Goal: Transaction & Acquisition: Purchase product/service

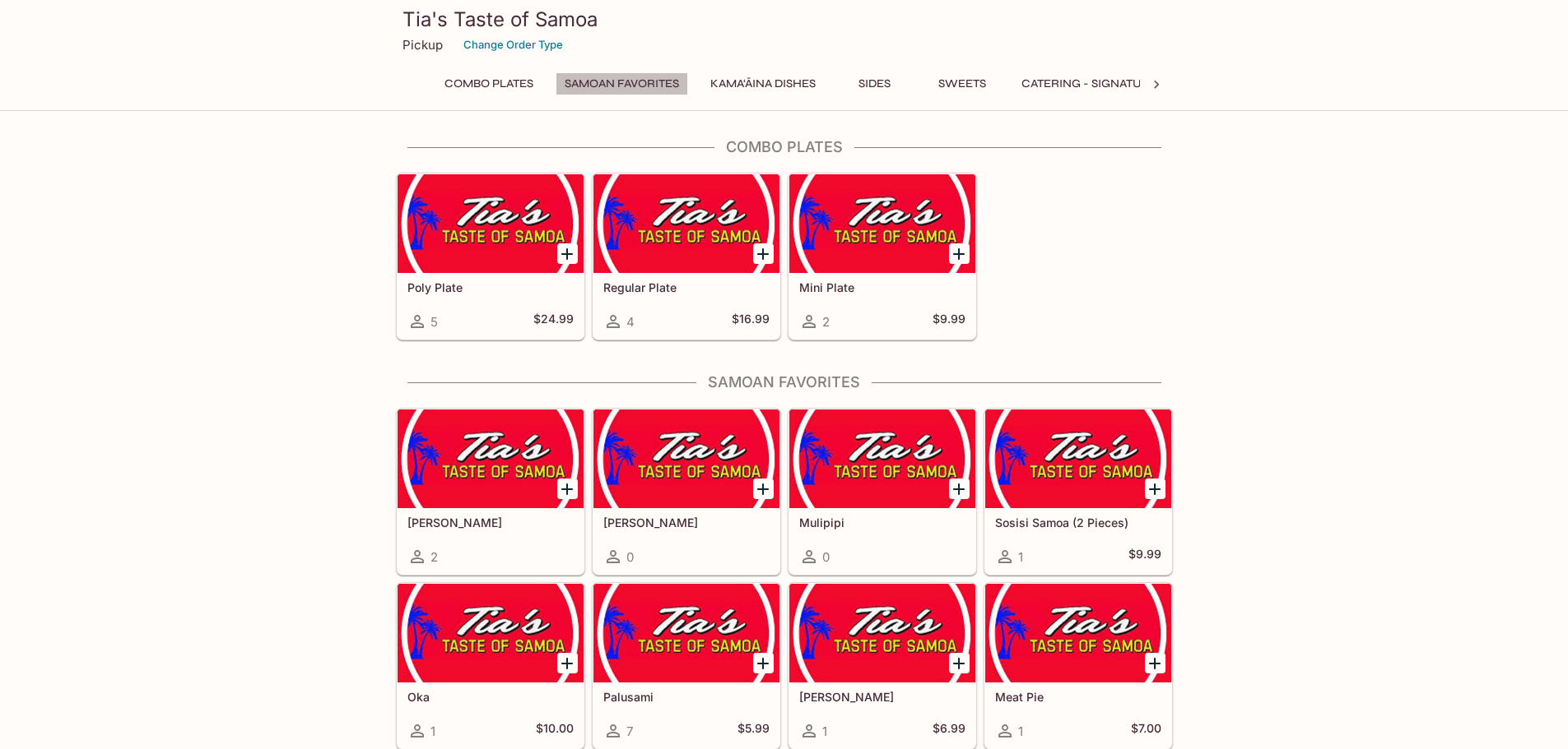
click at [609, 80] on button "Samoan Favorites" at bounding box center [622, 84] width 133 height 23
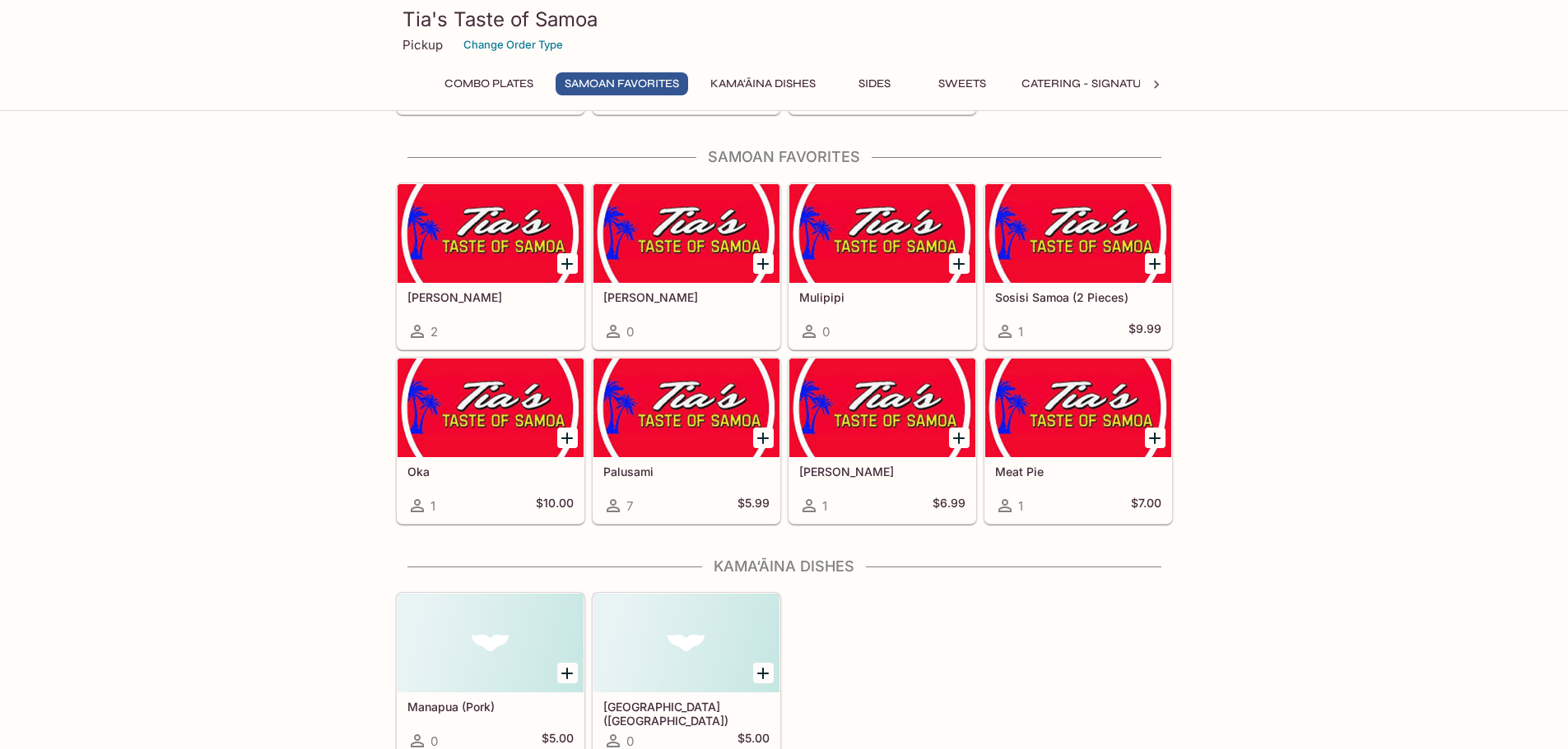
scroll to position [234, 0]
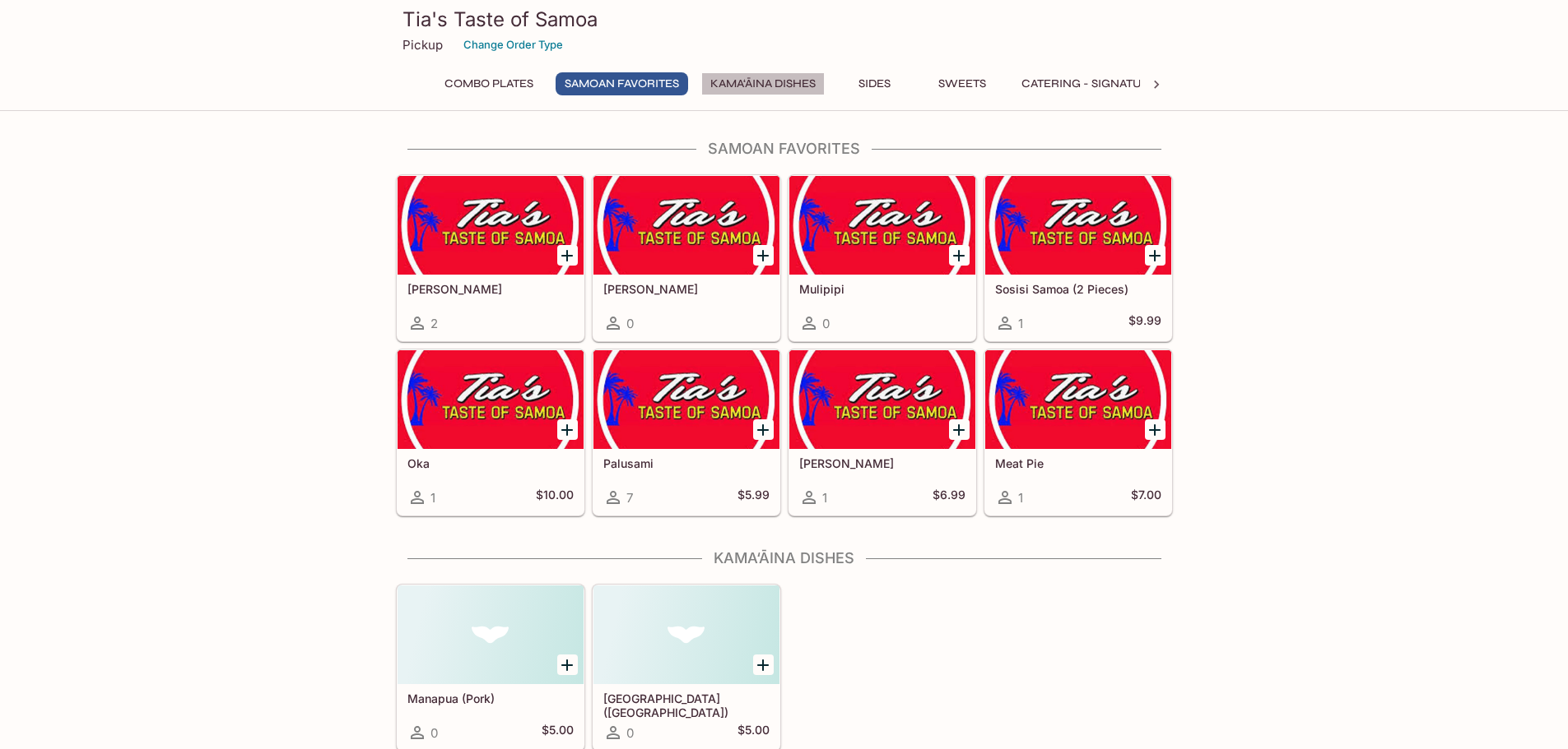
click at [754, 82] on button "Kama‘āina Dishes" at bounding box center [763, 84] width 123 height 23
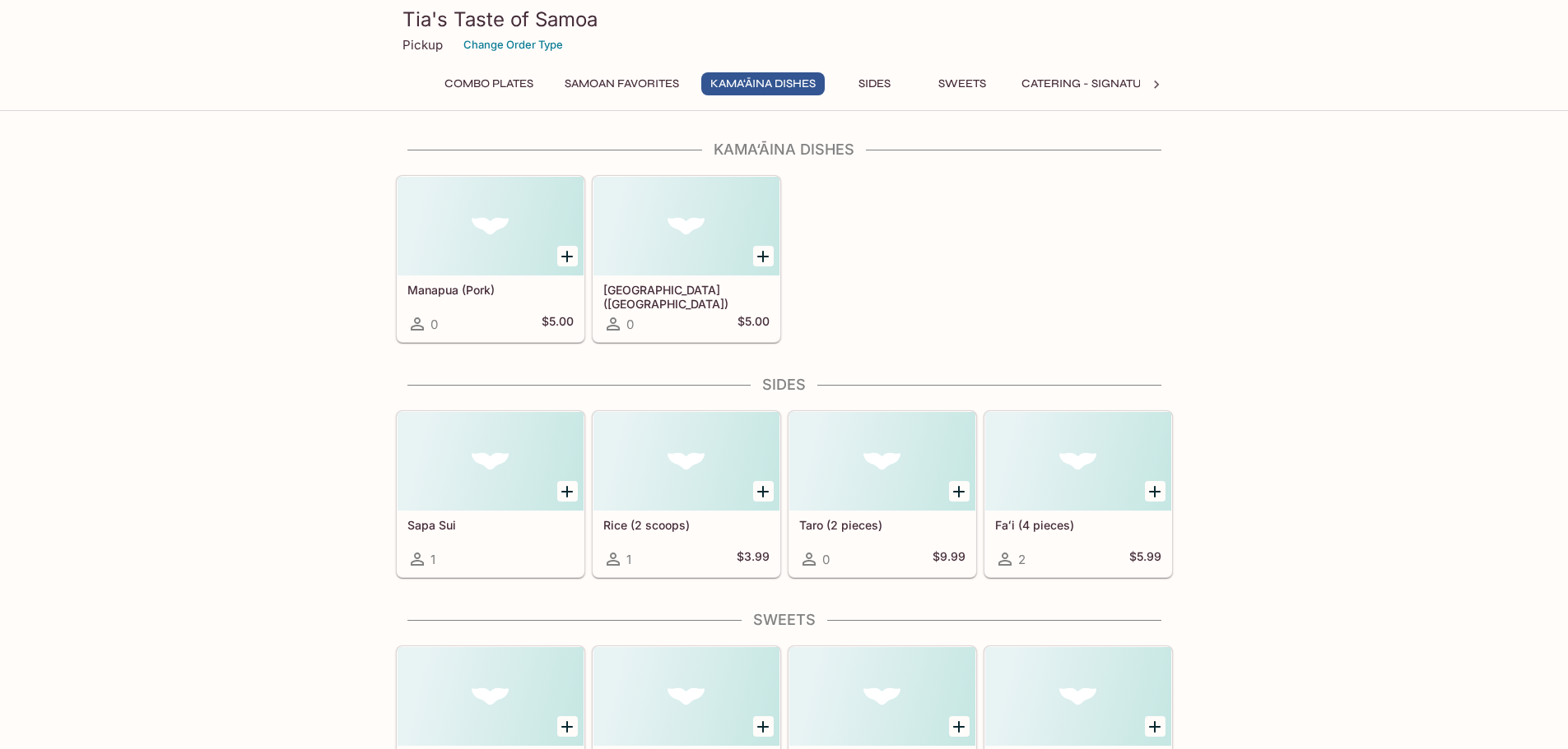
scroll to position [643, 0]
click at [621, 74] on button "Samoan Favorites" at bounding box center [622, 84] width 133 height 23
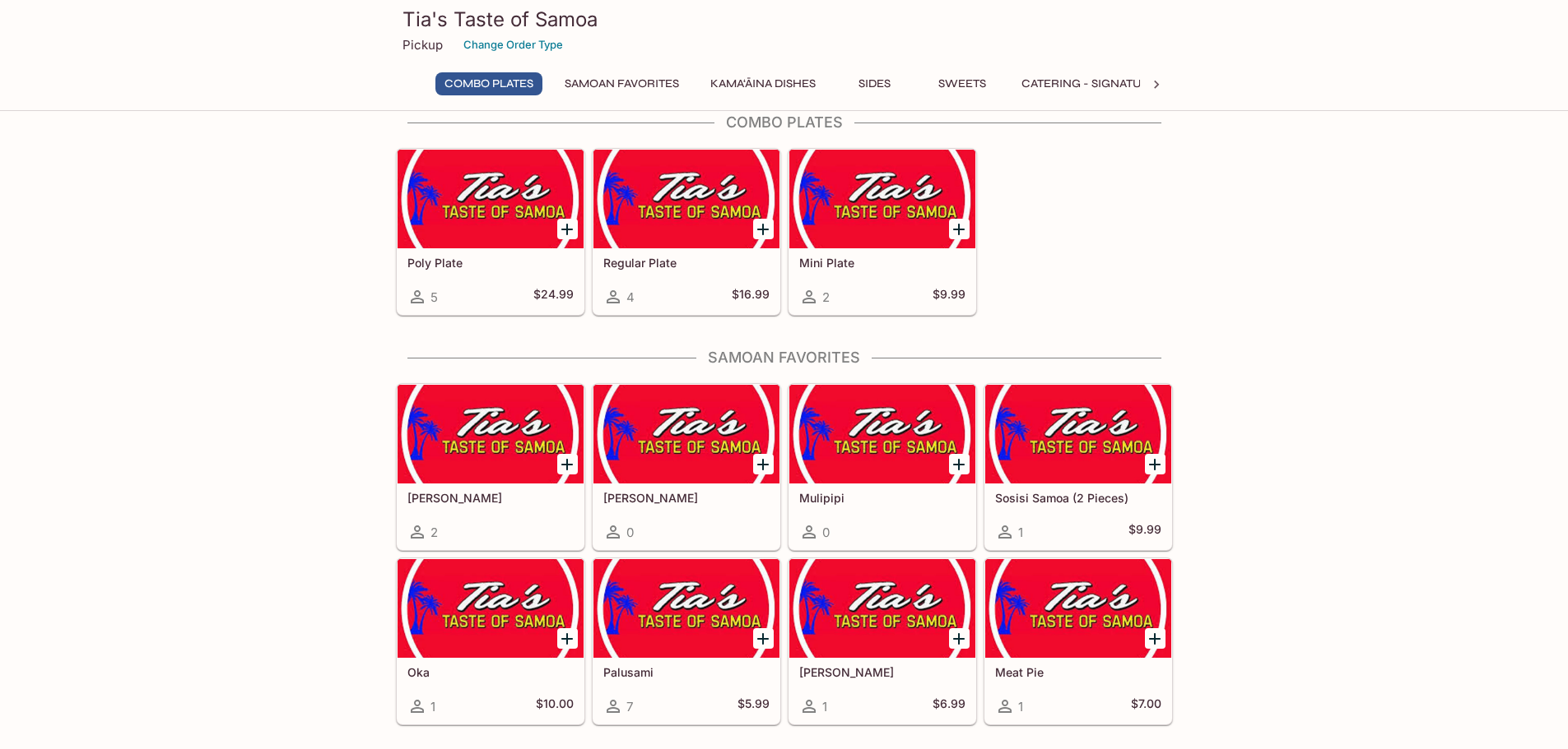
scroll to position [0, 0]
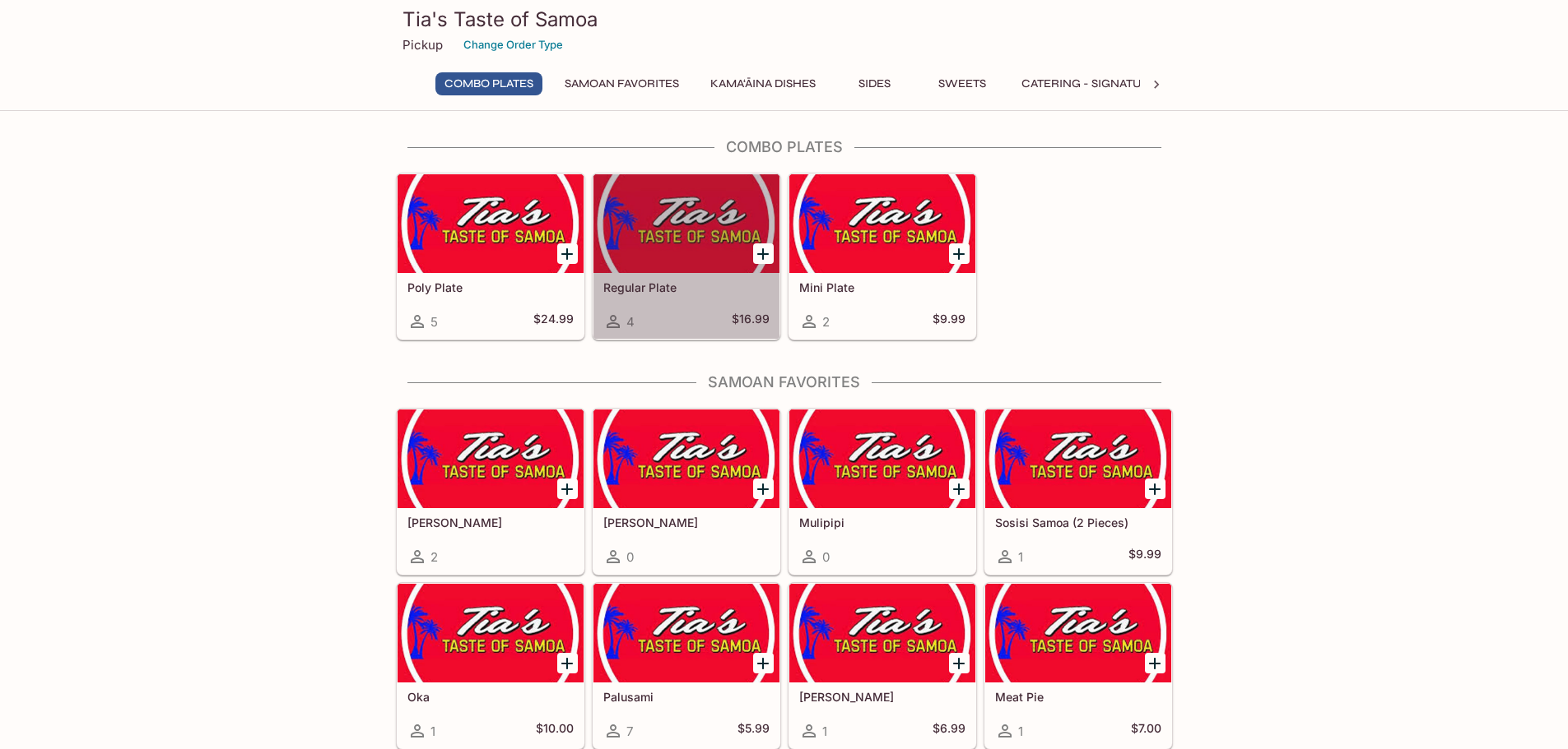
click at [714, 207] on div at bounding box center [686, 223] width 186 height 98
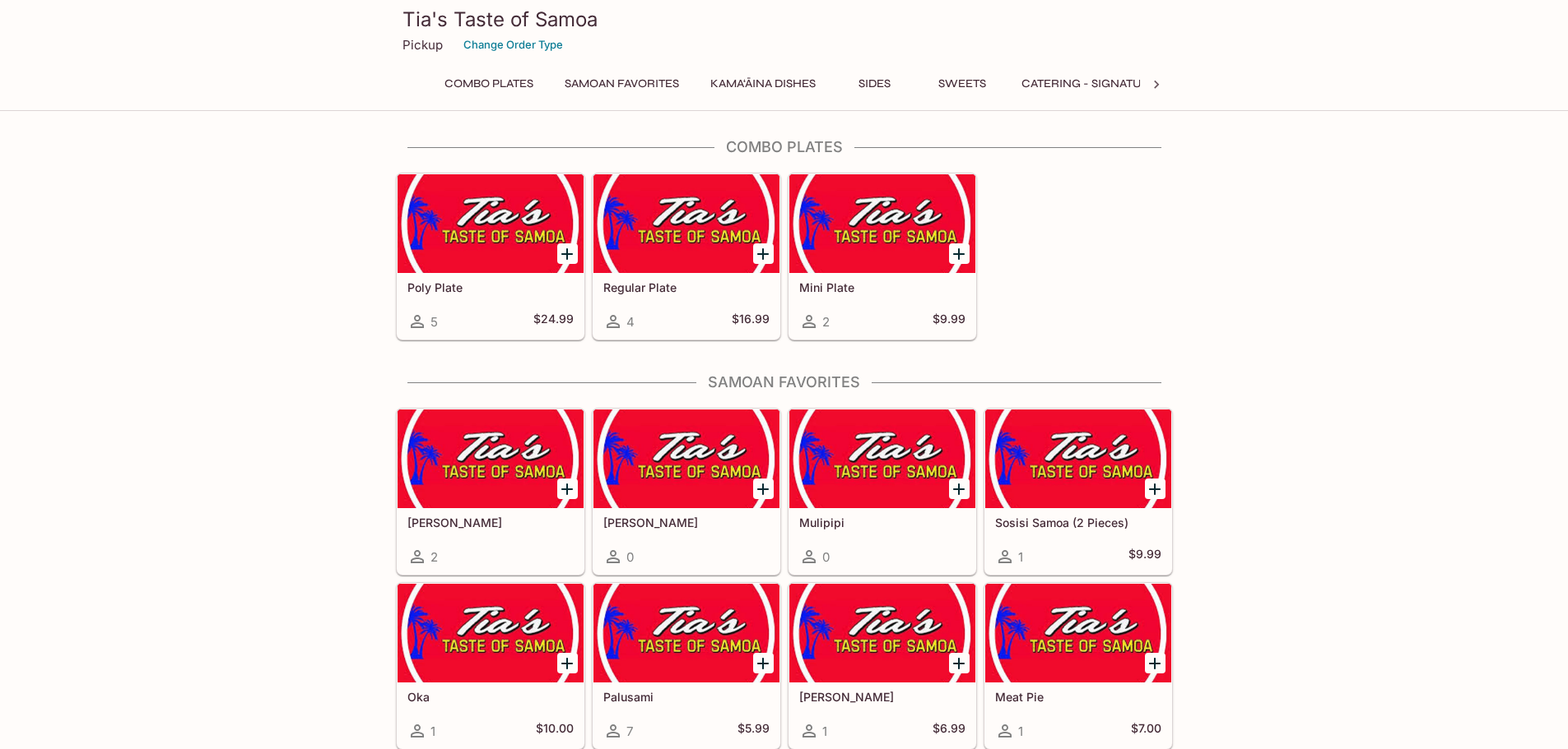
click at [615, 324] on icon at bounding box center [612, 321] width 13 height 13
click at [608, 89] on button "Samoan Favorites" at bounding box center [622, 84] width 133 height 23
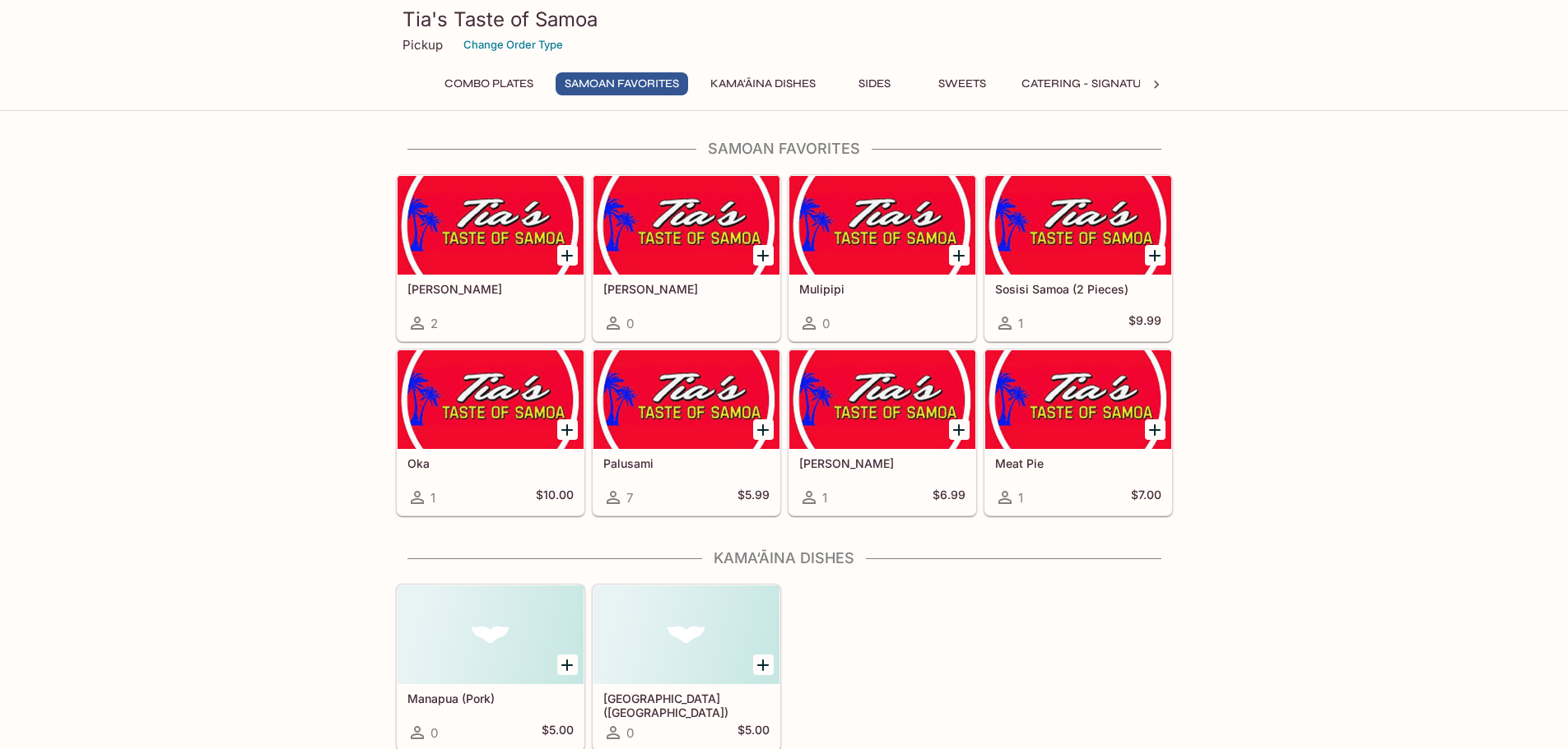
click at [726, 88] on button "Kama‘āina Dishes" at bounding box center [763, 84] width 123 height 23
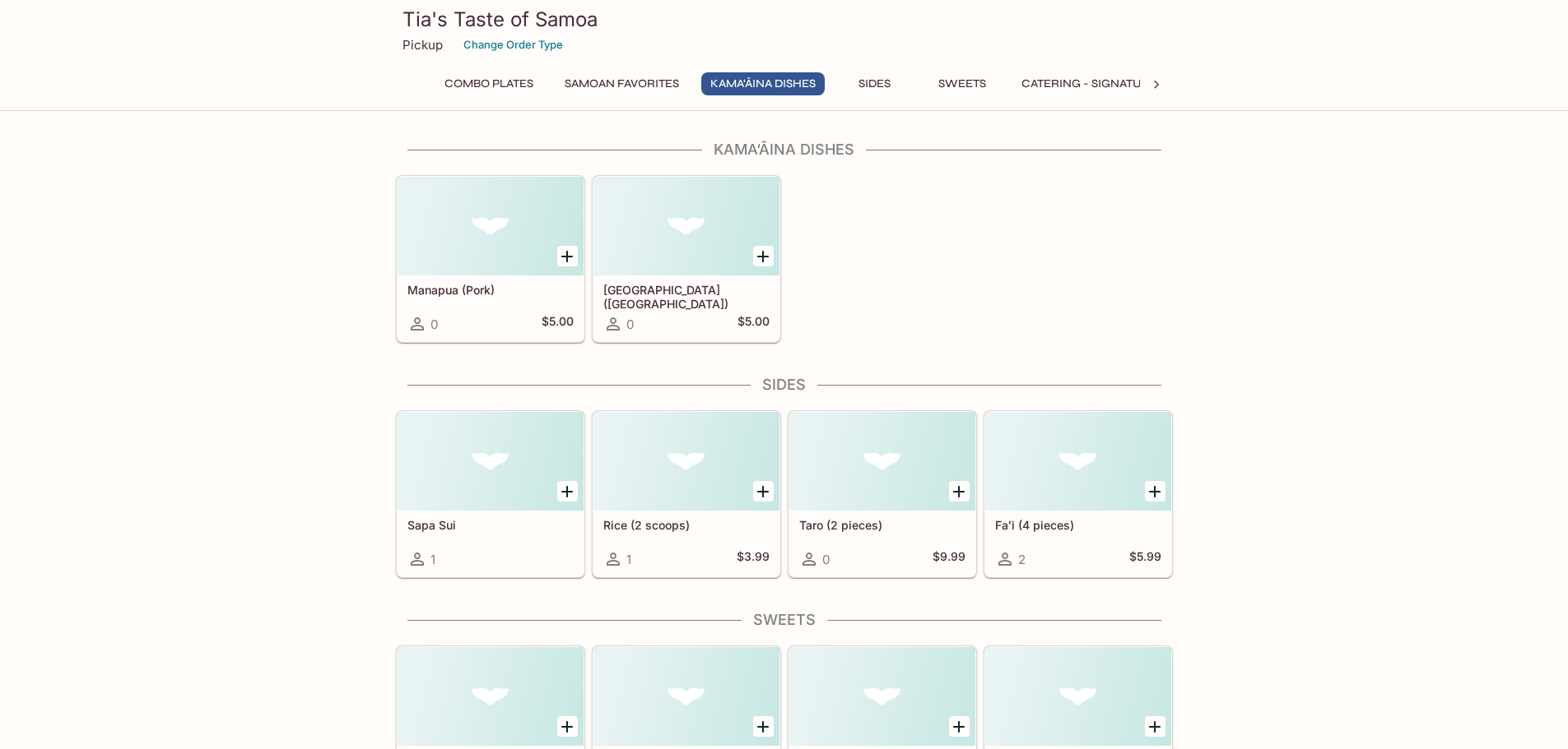
scroll to position [643, 0]
click at [967, 90] on button "Sweets" at bounding box center [962, 84] width 74 height 23
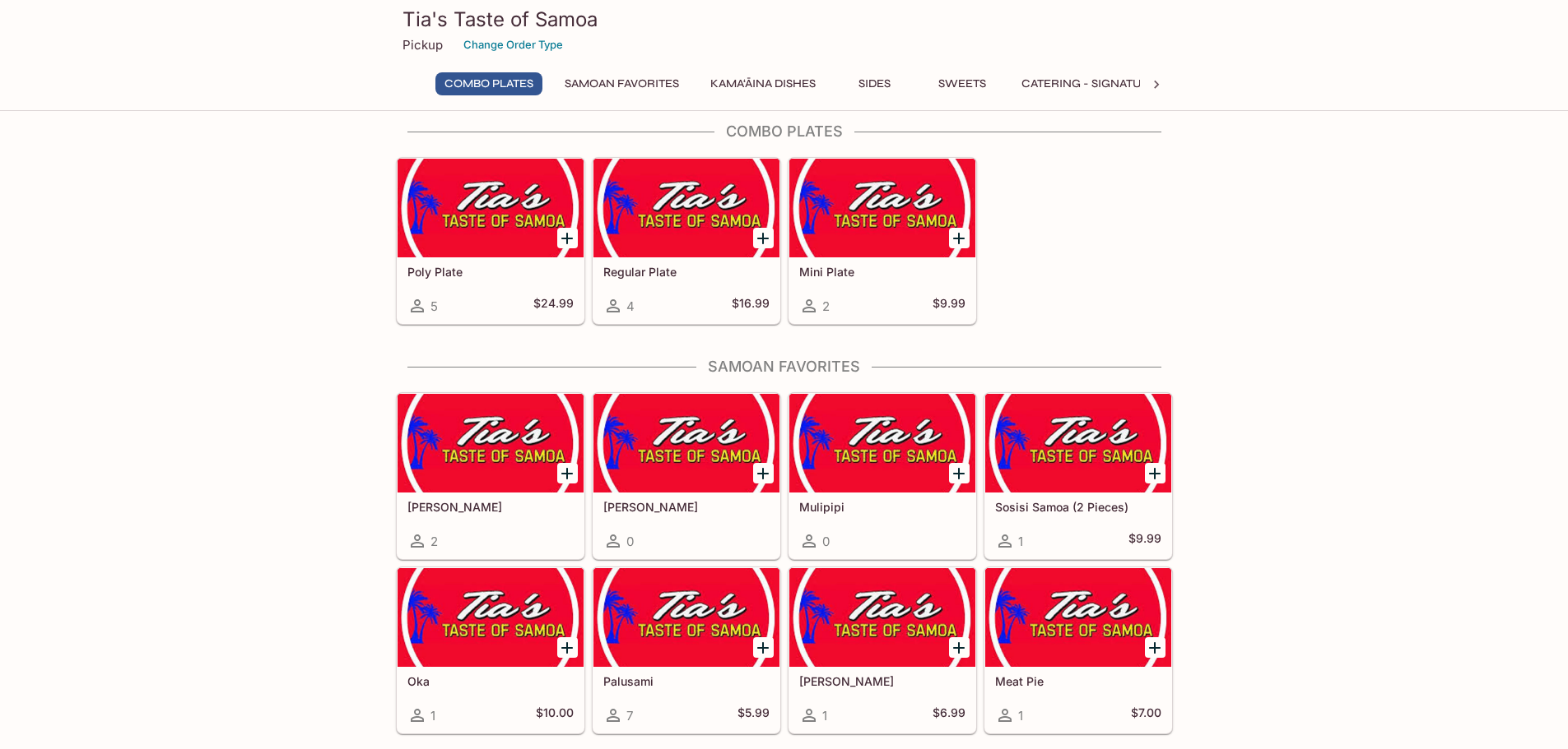
scroll to position [0, 0]
